Goal: Task Accomplishment & Management: Manage account settings

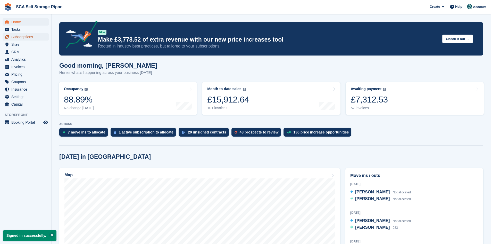
click at [22, 37] on span "Subscriptions" at bounding box center [26, 36] width 31 height 7
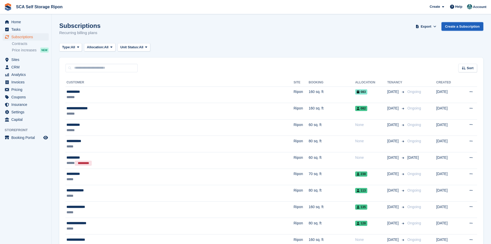
click at [461, 24] on link "Create a Subscription" at bounding box center [463, 26] width 42 height 9
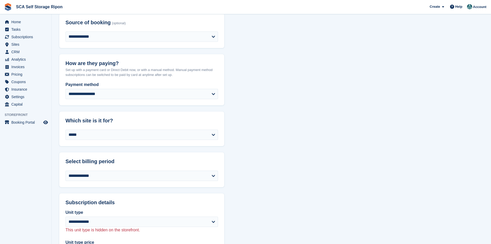
scroll to position [129, 0]
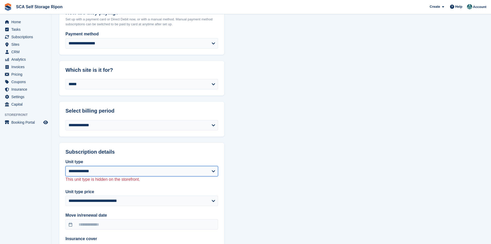
click at [134, 170] on select "**********" at bounding box center [141, 171] width 153 height 10
click at [24, 44] on span "Sites" at bounding box center [26, 44] width 31 height 7
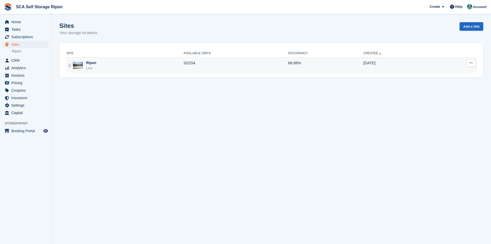
click at [139, 64] on div "Ripon Live" at bounding box center [125, 65] width 117 height 11
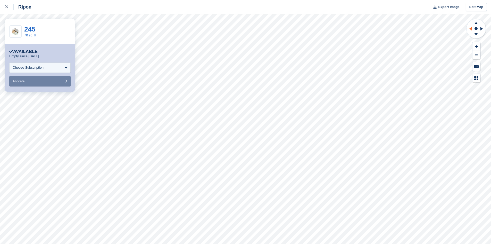
click at [471, 29] on icon at bounding box center [471, 29] width 2 height 4
click at [477, 21] on icon at bounding box center [476, 22] width 13 height 6
